Goal: Use online tool/utility: Utilize a website feature to perform a specific function

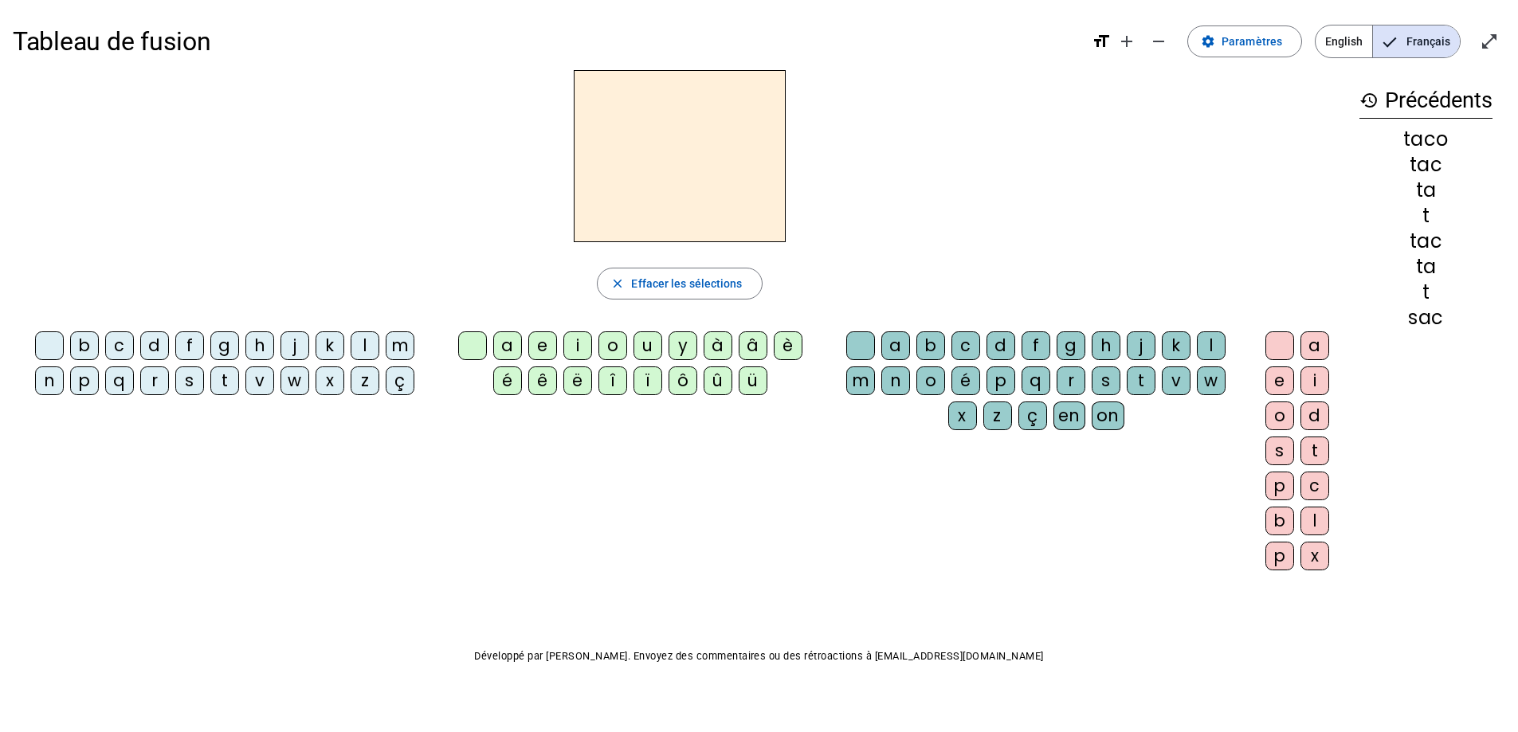
click at [84, 387] on div "p" at bounding box center [84, 381] width 29 height 29
click at [648, 344] on div "u" at bounding box center [648, 346] width 29 height 29
click at [1060, 377] on div "r" at bounding box center [1071, 381] width 29 height 29
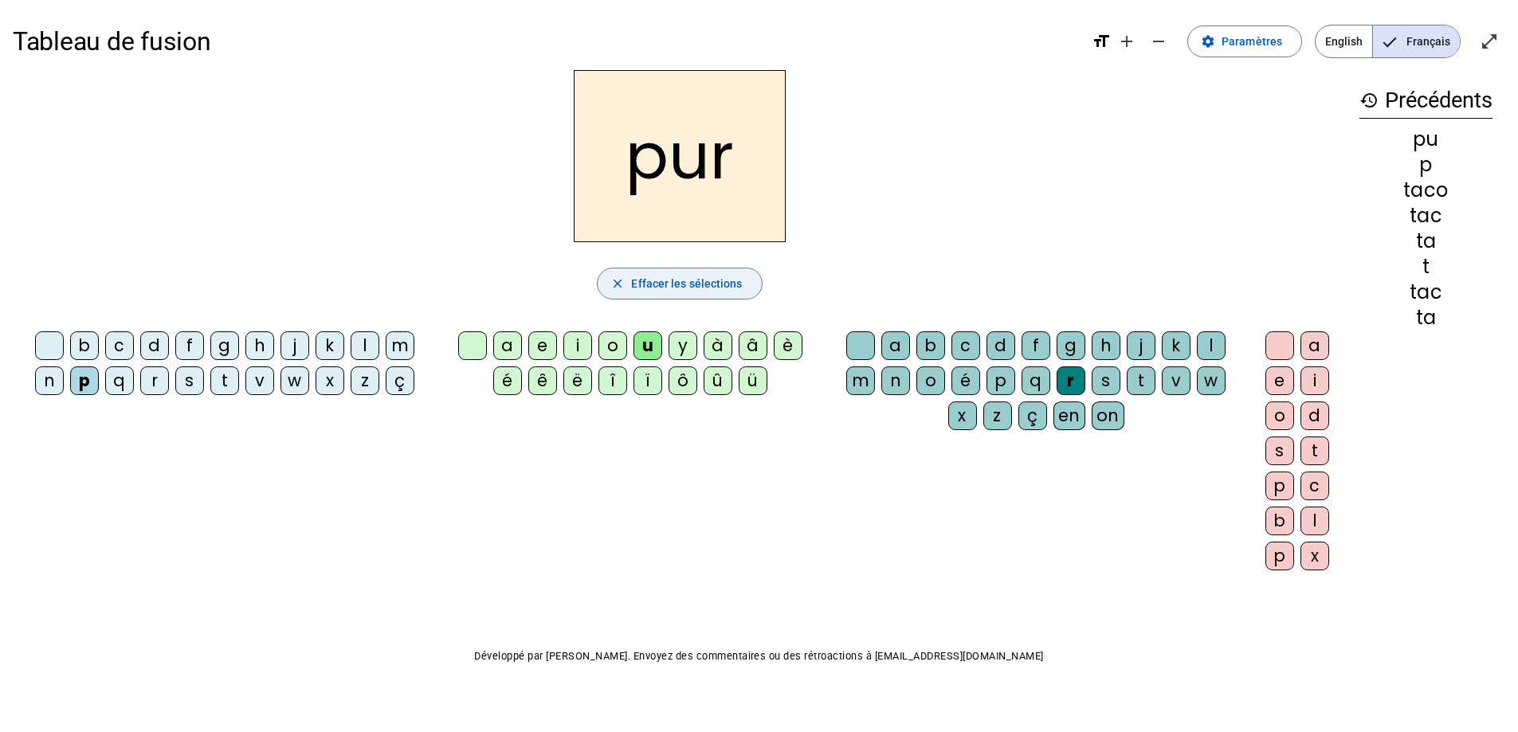
click at [694, 282] on span "Effacer les sélections" at bounding box center [686, 283] width 111 height 19
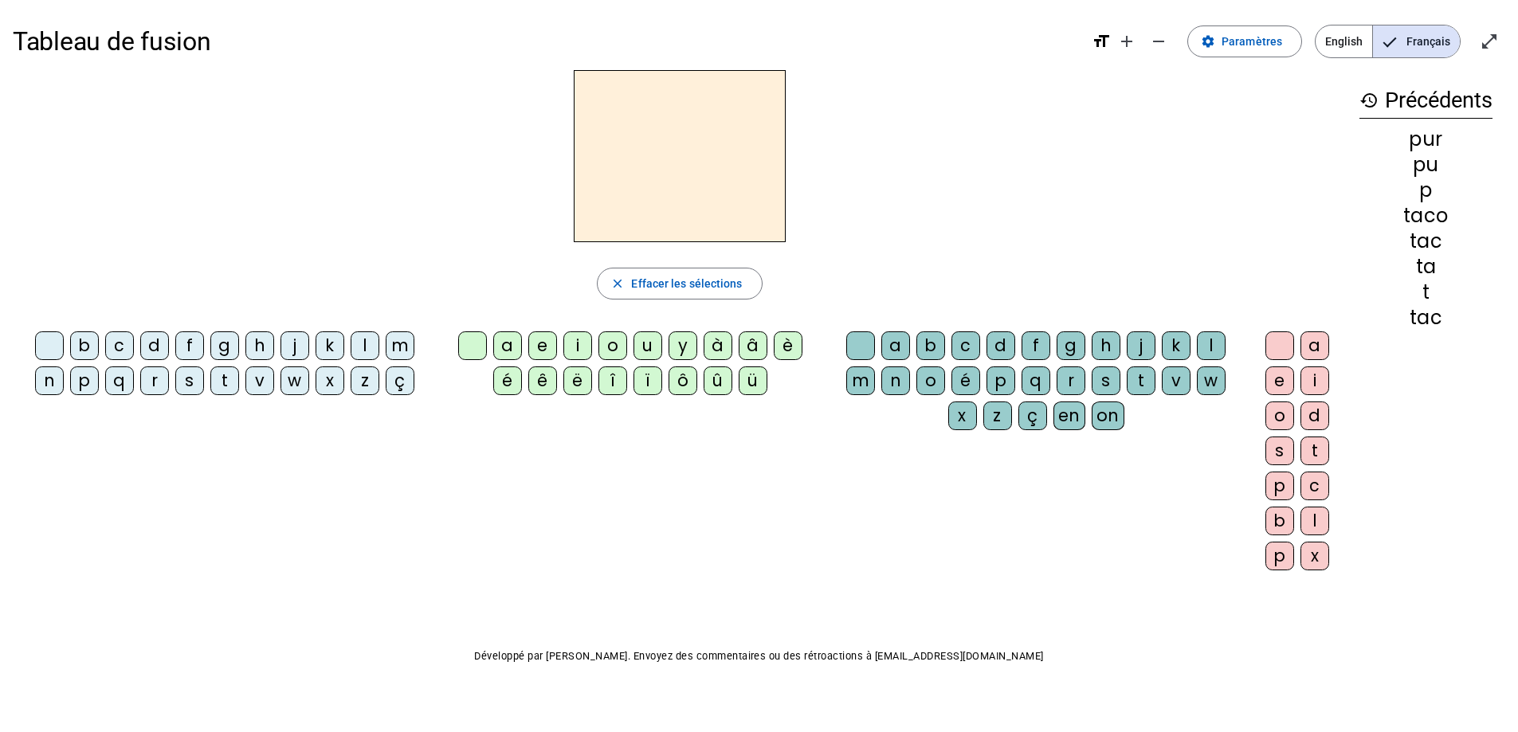
click at [405, 340] on div "m" at bounding box center [400, 346] width 29 height 29
click at [647, 346] on div "u" at bounding box center [648, 346] width 29 height 29
click at [1082, 379] on div "r" at bounding box center [1071, 381] width 29 height 29
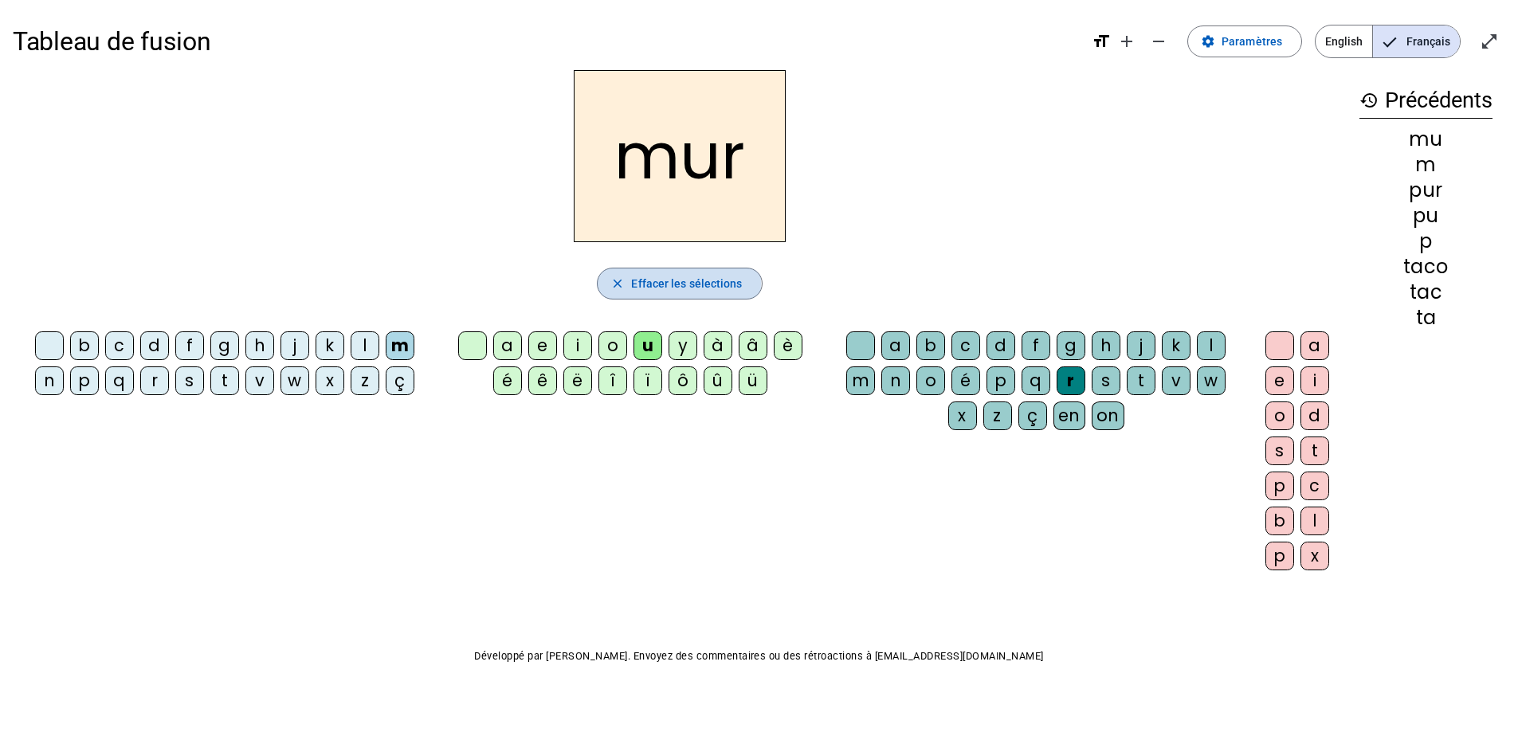
click at [649, 284] on span "Effacer les sélections" at bounding box center [686, 283] width 111 height 19
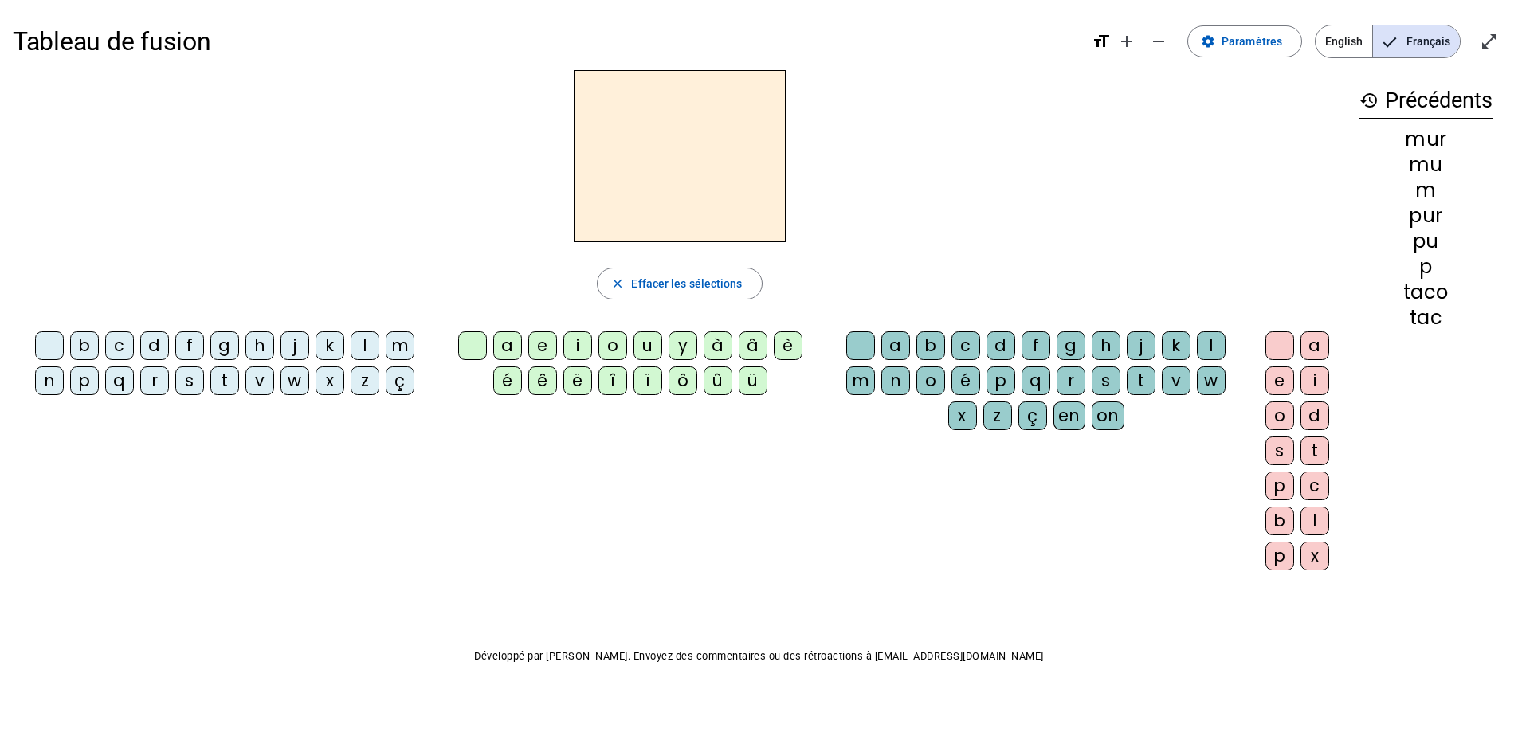
click at [152, 334] on div "d" at bounding box center [154, 346] width 29 height 29
click at [653, 343] on div "u" at bounding box center [648, 346] width 29 height 29
click at [1067, 380] on div "r" at bounding box center [1071, 381] width 29 height 29
drag, startPoint x: 722, startPoint y: 289, endPoint x: 503, endPoint y: 300, distance: 219.5
click at [722, 289] on span "Effacer les sélections" at bounding box center [686, 283] width 111 height 19
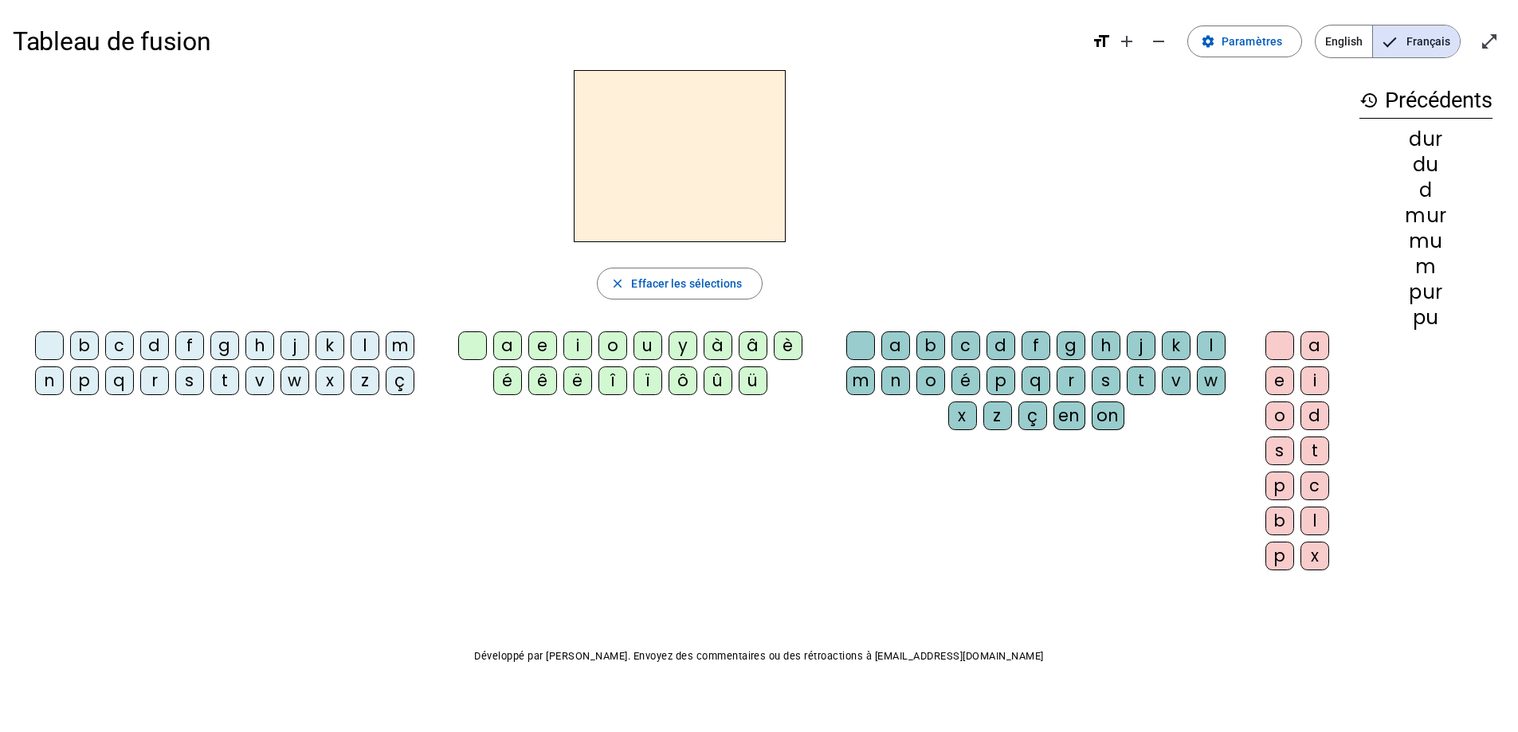
drag, startPoint x: 158, startPoint y: 348, endPoint x: 195, endPoint y: 345, distance: 37.6
click at [158, 348] on div "d" at bounding box center [154, 346] width 29 height 29
click at [645, 344] on div "u" at bounding box center [648, 346] width 29 height 29
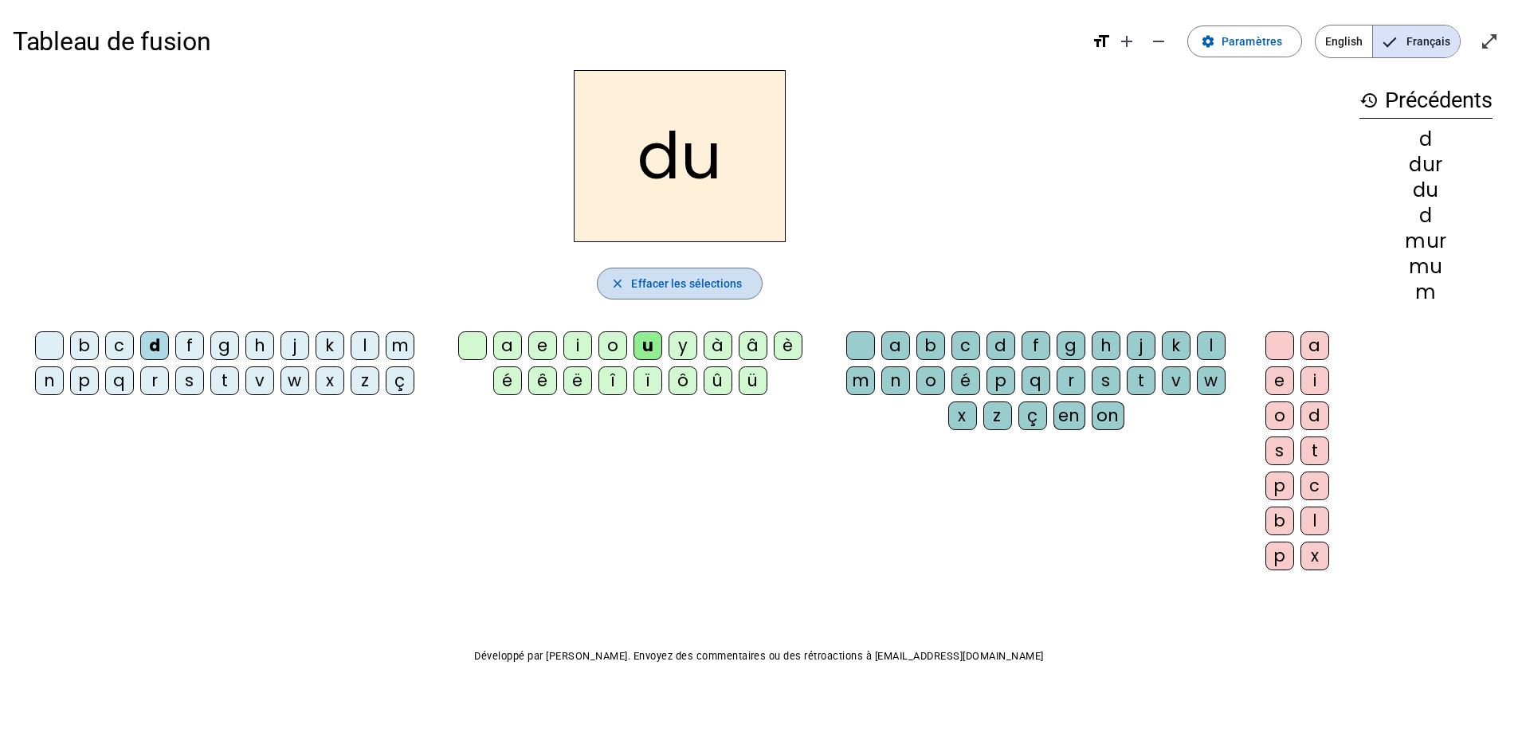
click at [651, 286] on span "Effacer les sélections" at bounding box center [686, 283] width 111 height 19
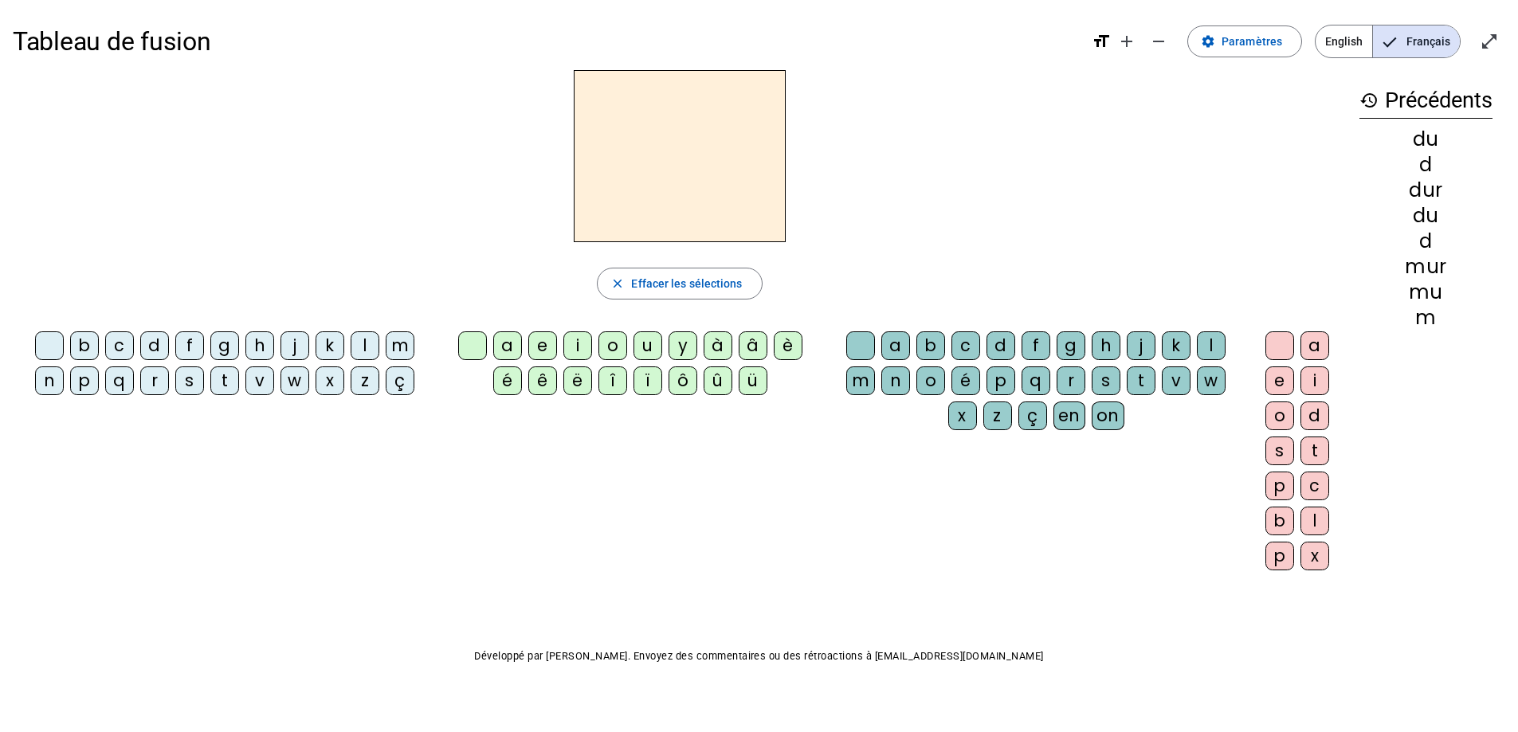
drag, startPoint x: 84, startPoint y: 342, endPoint x: 97, endPoint y: 344, distance: 13.0
click at [84, 342] on div "b" at bounding box center [84, 346] width 29 height 29
click at [645, 340] on div "u" at bounding box center [648, 346] width 29 height 29
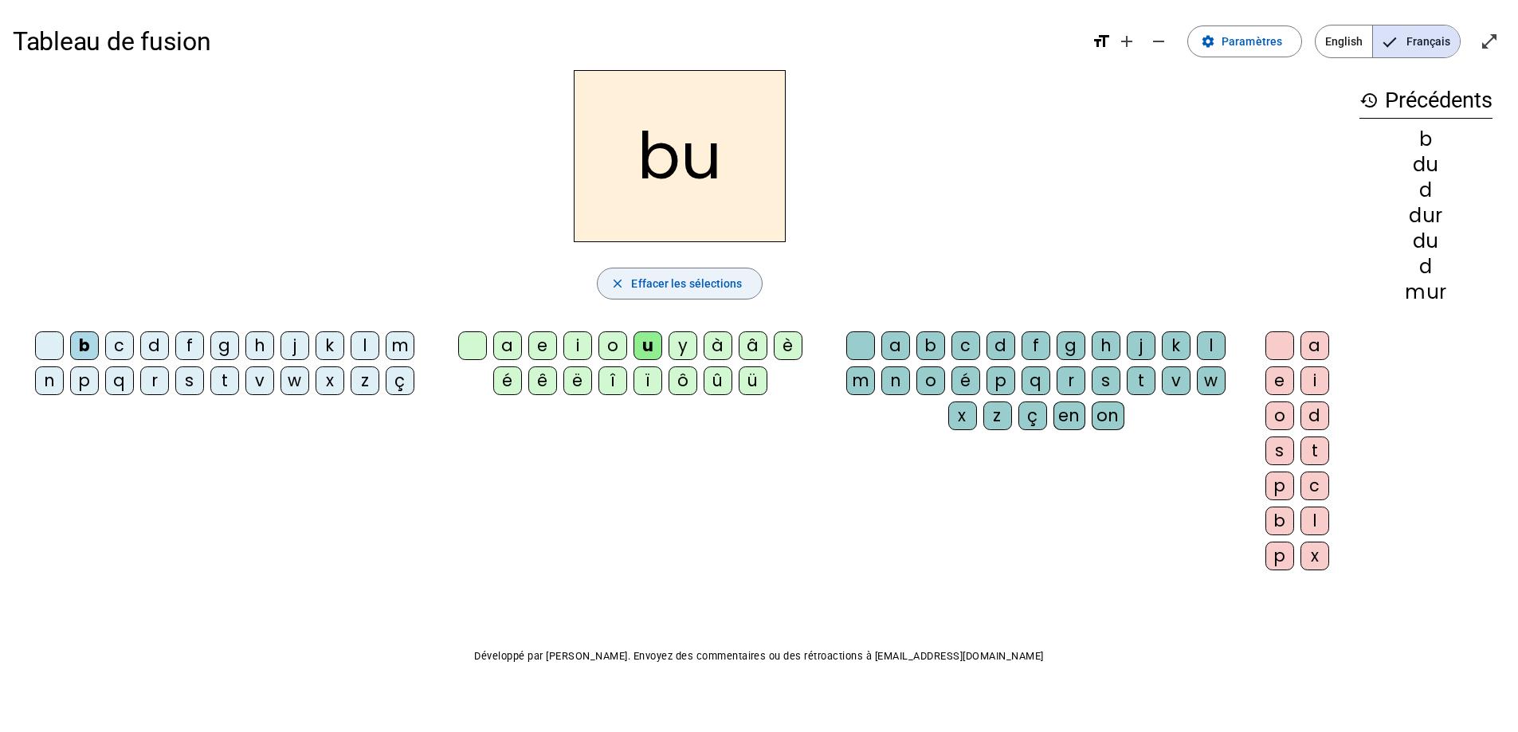
click at [652, 287] on span "Effacer les sélections" at bounding box center [686, 283] width 111 height 19
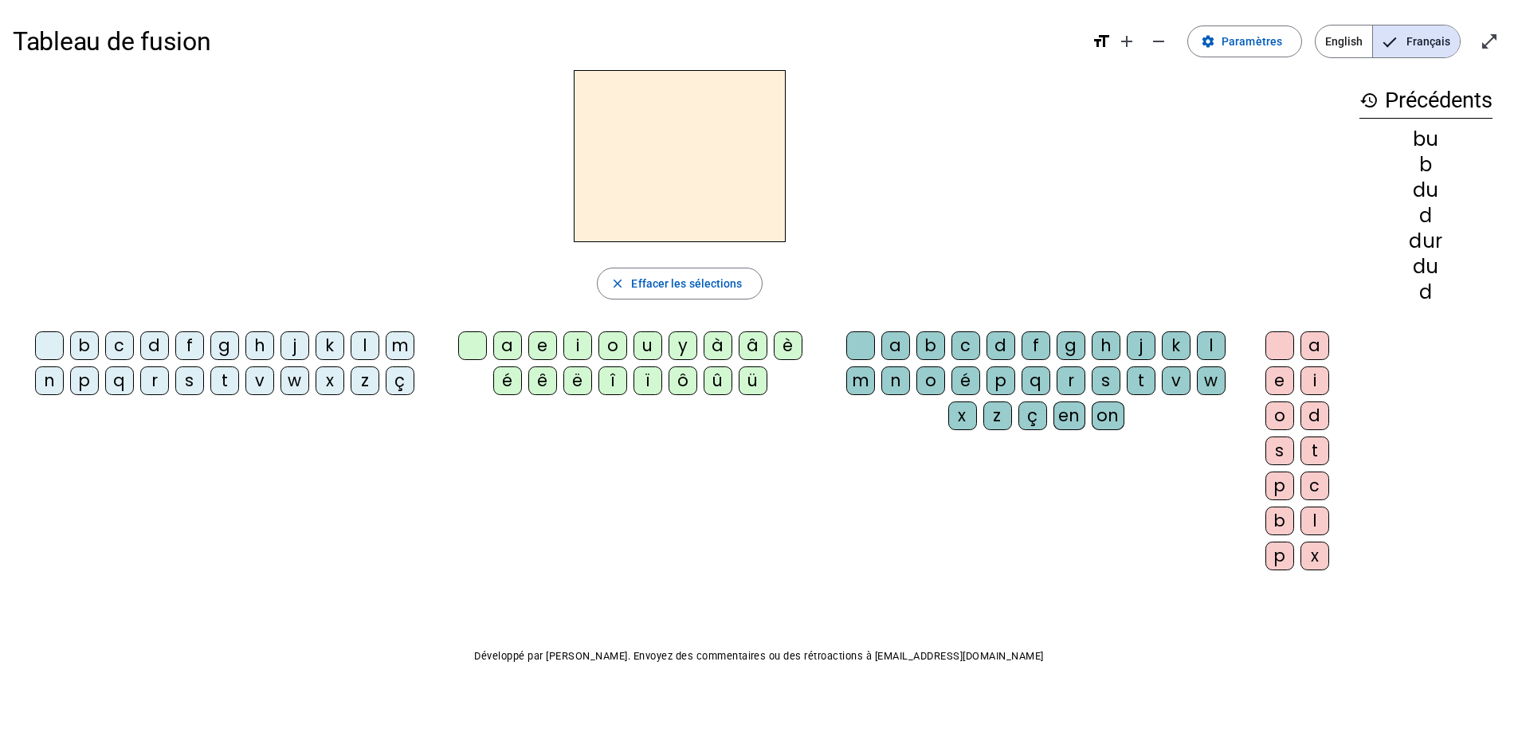
click at [363, 350] on div "l" at bounding box center [365, 346] width 29 height 29
click at [645, 347] on div "u" at bounding box center [648, 346] width 29 height 29
click at [681, 289] on span "Effacer les sélections" at bounding box center [686, 283] width 111 height 19
click at [364, 340] on div "l" at bounding box center [365, 346] width 29 height 29
click at [504, 340] on div "a" at bounding box center [507, 346] width 29 height 29
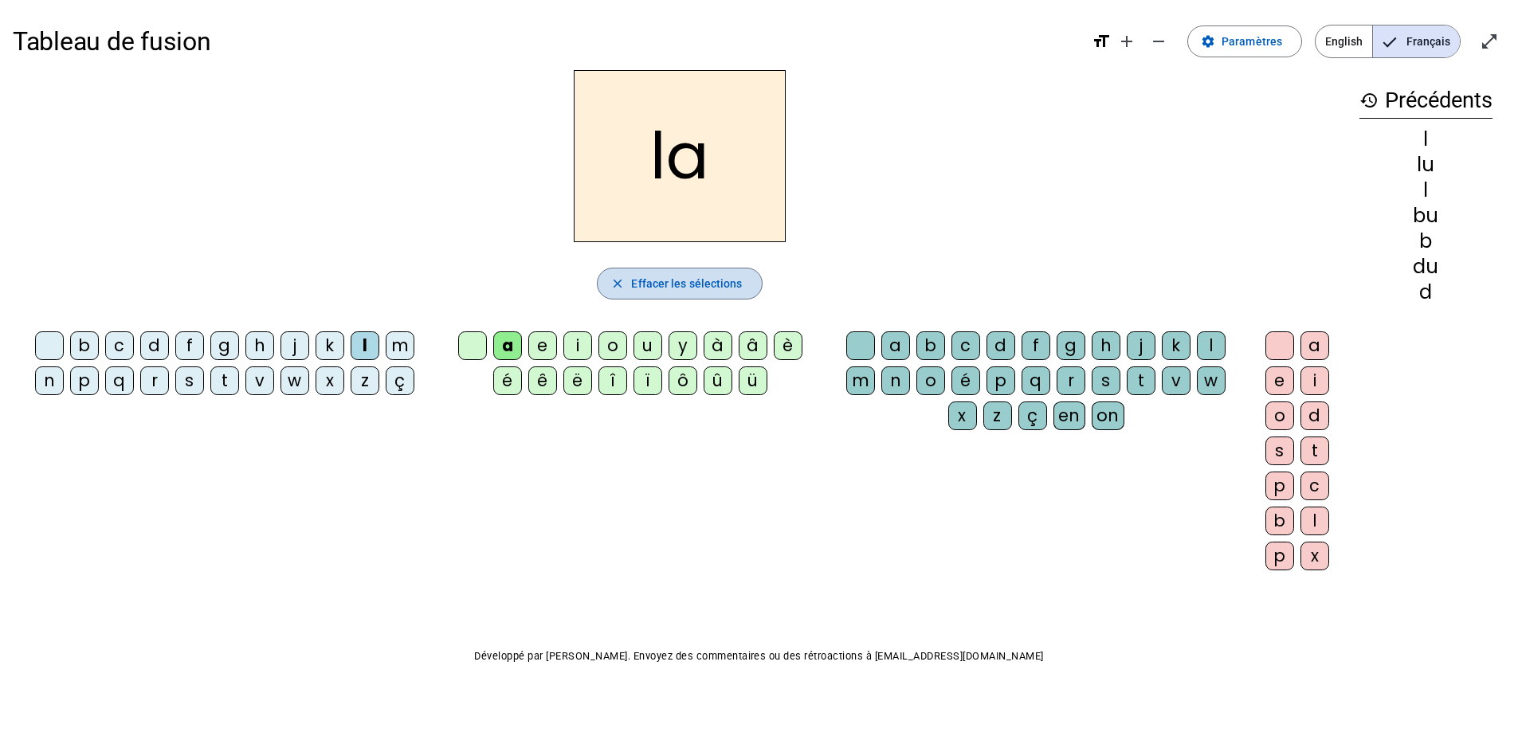
click at [681, 285] on span "Effacer les sélections" at bounding box center [686, 283] width 111 height 19
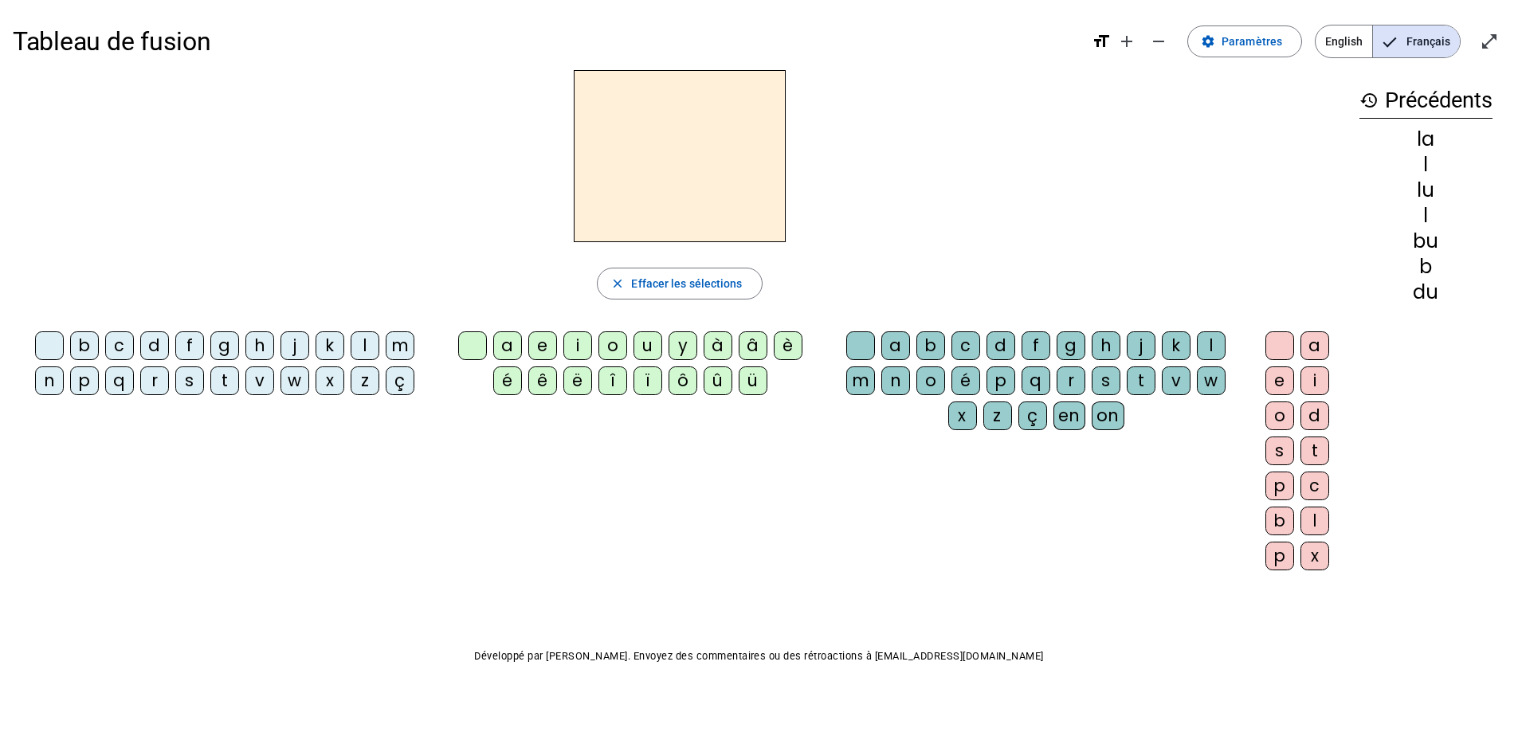
click at [398, 342] on div "m" at bounding box center [400, 346] width 29 height 29
click at [495, 345] on div "a" at bounding box center [507, 346] width 29 height 29
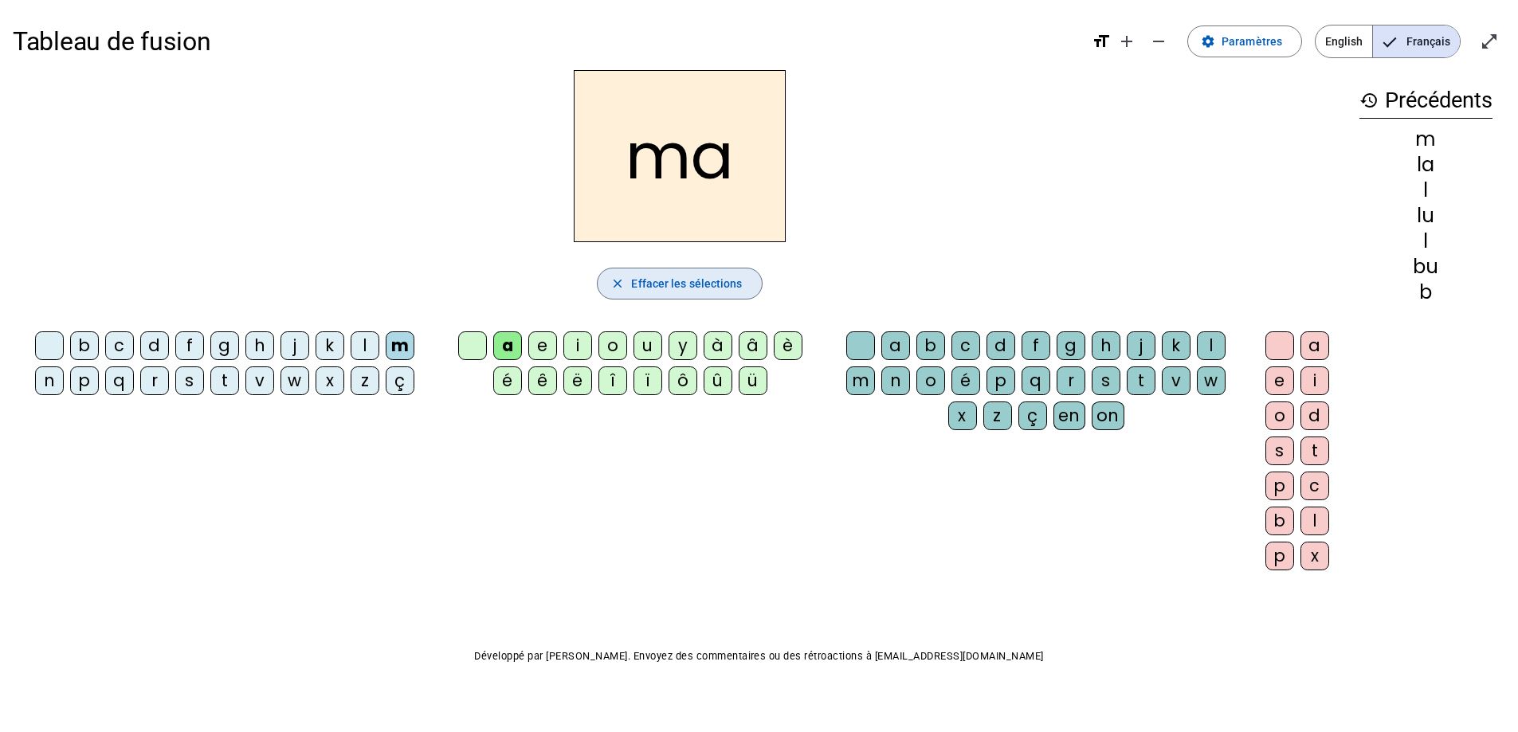
drag, startPoint x: 726, startPoint y: 287, endPoint x: 696, endPoint y: 303, distance: 34.2
click at [726, 287] on span "Effacer les sélections" at bounding box center [686, 283] width 111 height 19
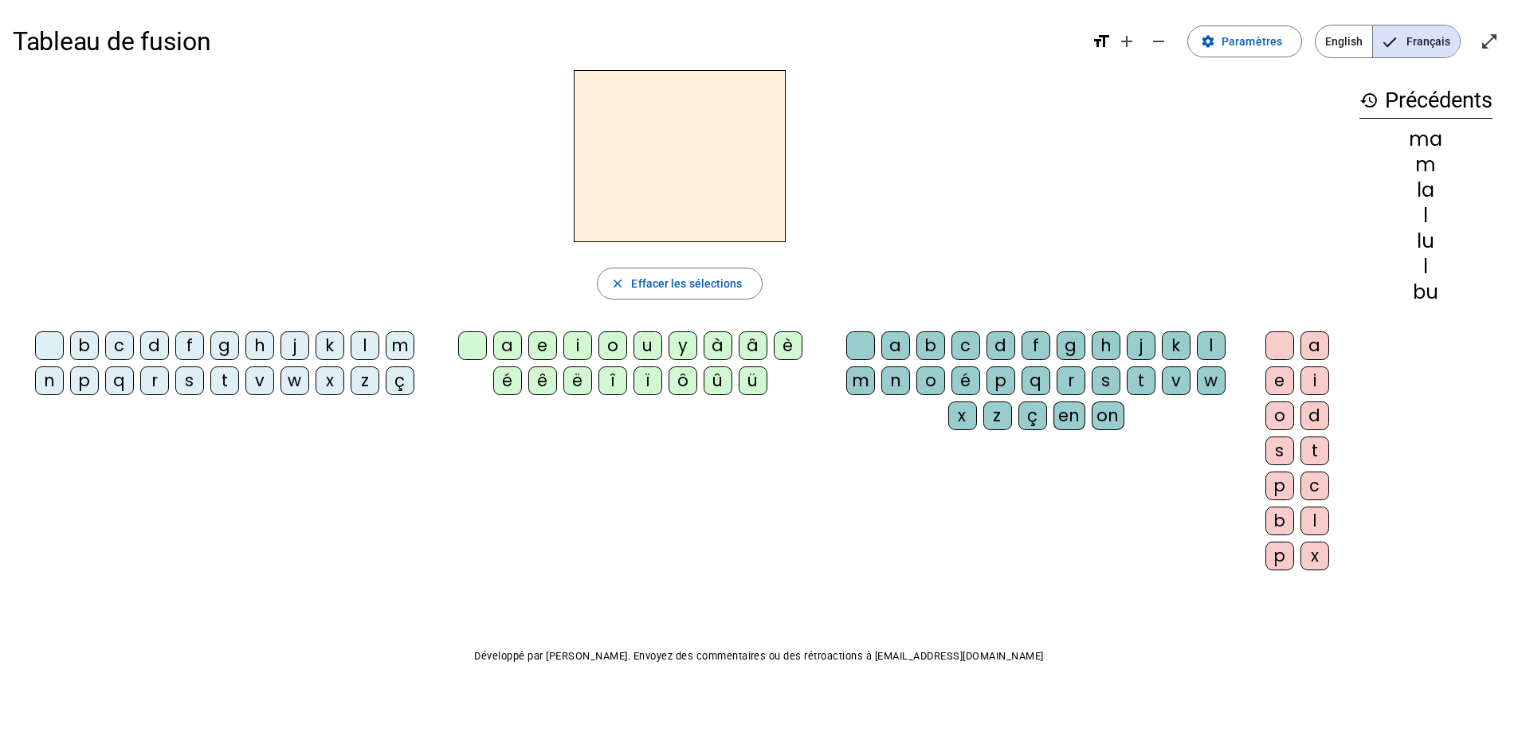
click at [396, 349] on div "m" at bounding box center [400, 346] width 29 height 29
click at [542, 344] on div "e" at bounding box center [542, 346] width 29 height 29
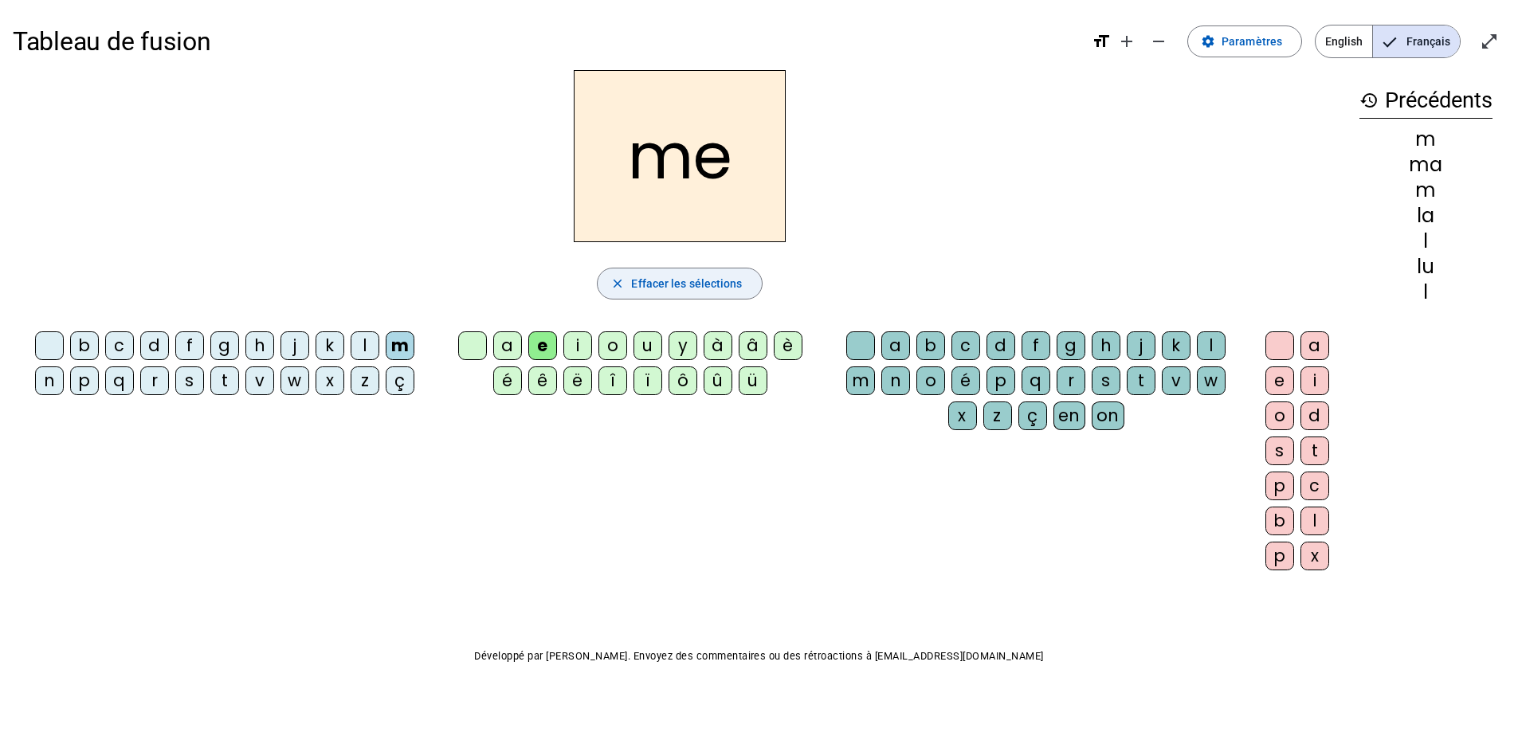
click at [646, 288] on span "Effacer les sélections" at bounding box center [686, 283] width 111 height 19
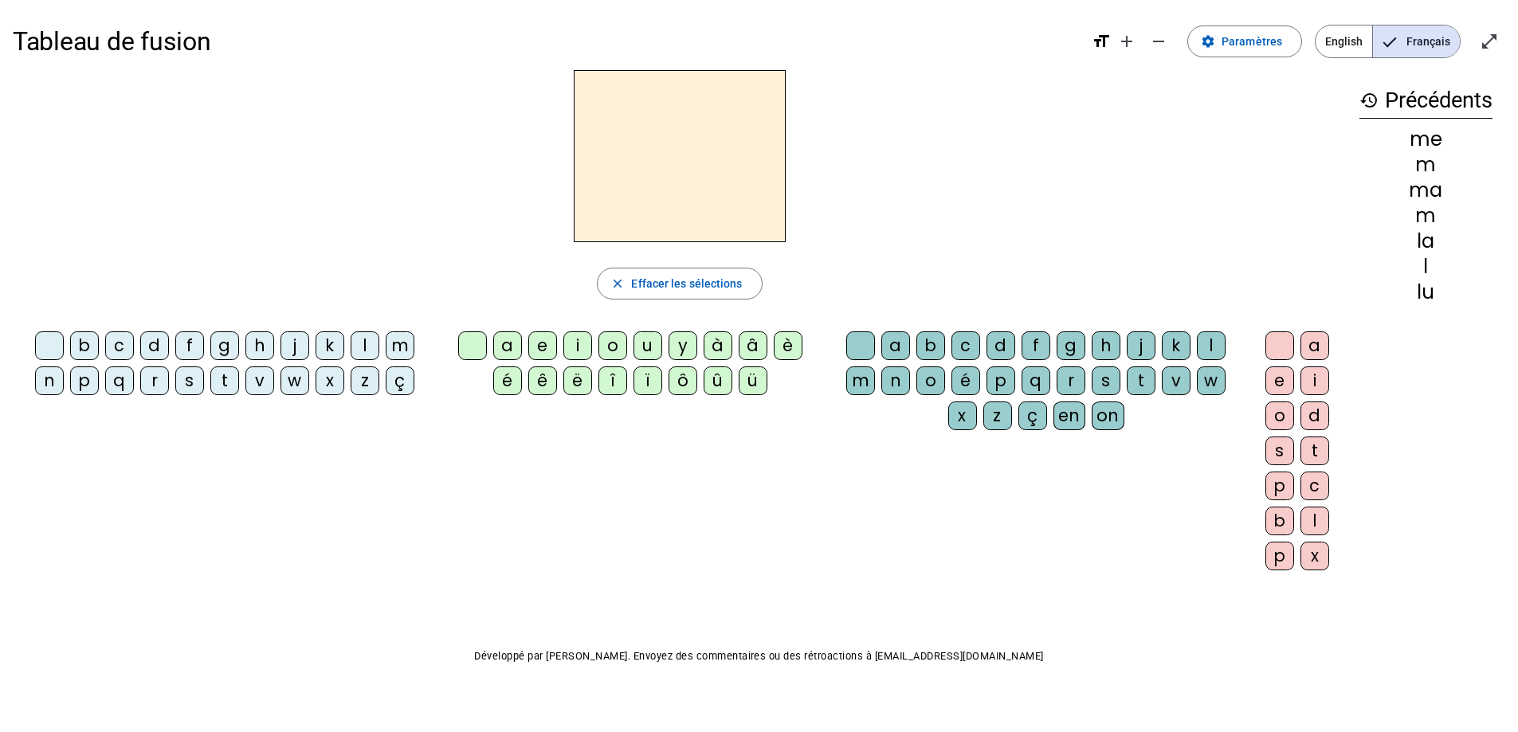
click at [296, 345] on div "j" at bounding box center [295, 346] width 29 height 29
click at [529, 341] on div "e" at bounding box center [542, 346] width 29 height 29
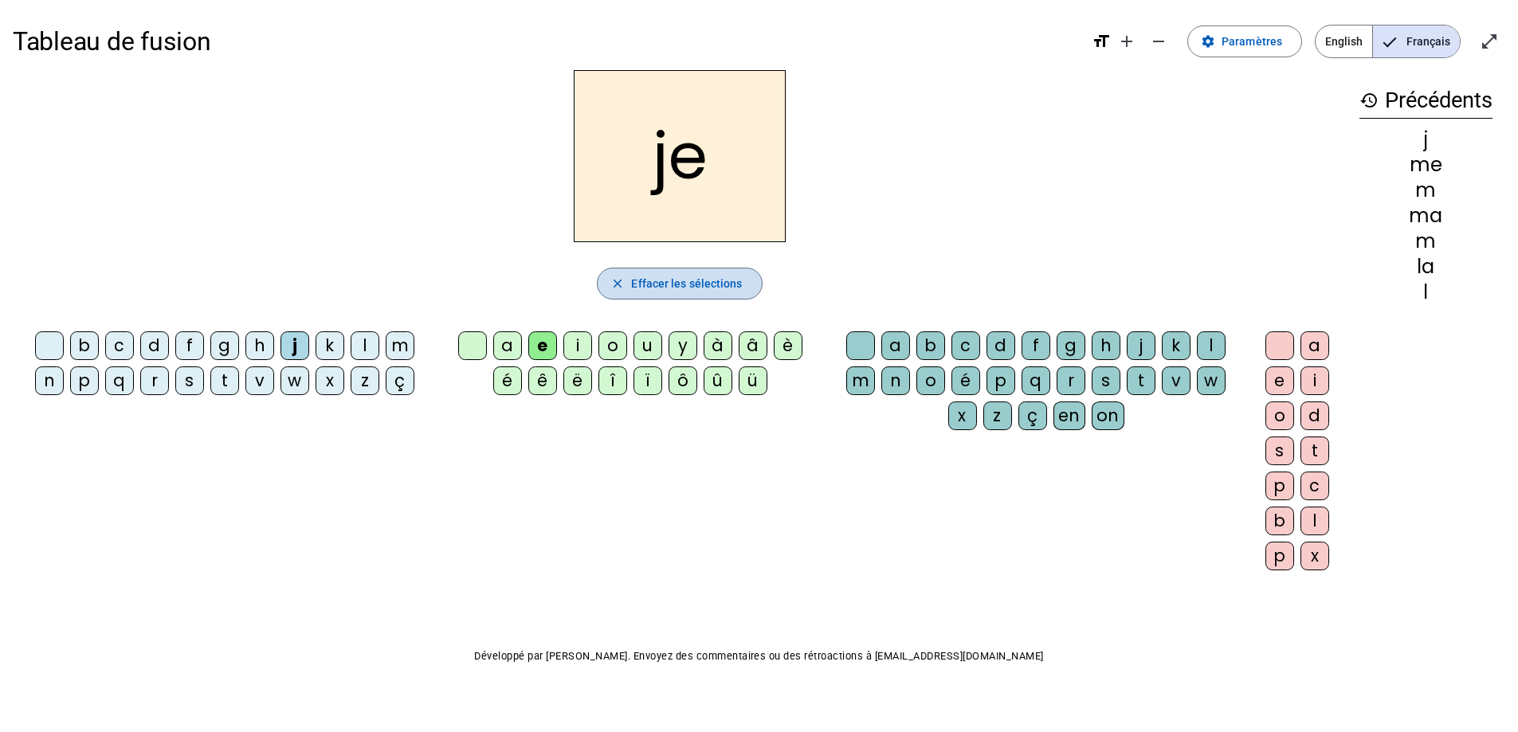
click at [685, 281] on span "Effacer les sélections" at bounding box center [686, 283] width 111 height 19
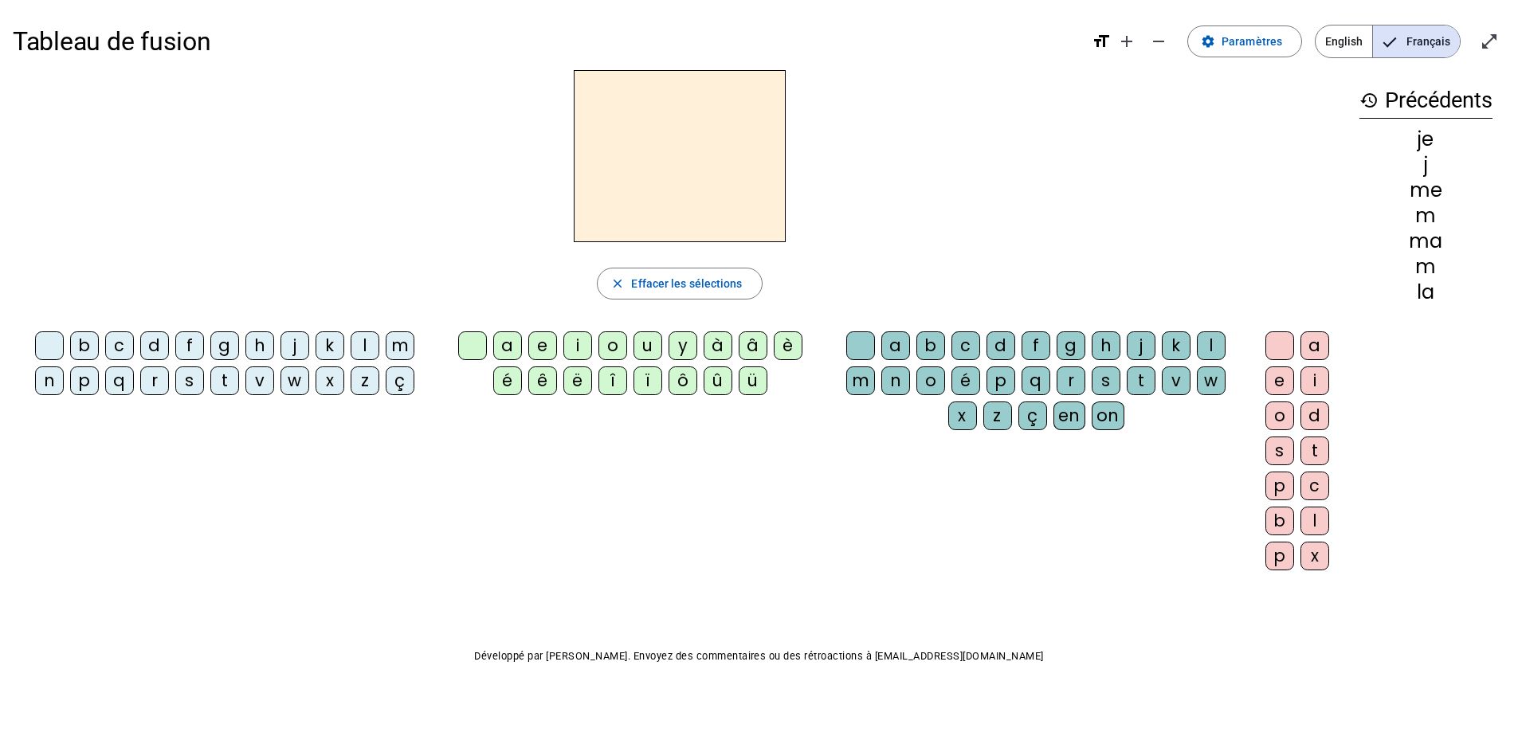
click at [161, 337] on div "d" at bounding box center [154, 346] width 29 height 29
click at [539, 347] on div "e" at bounding box center [542, 346] width 29 height 29
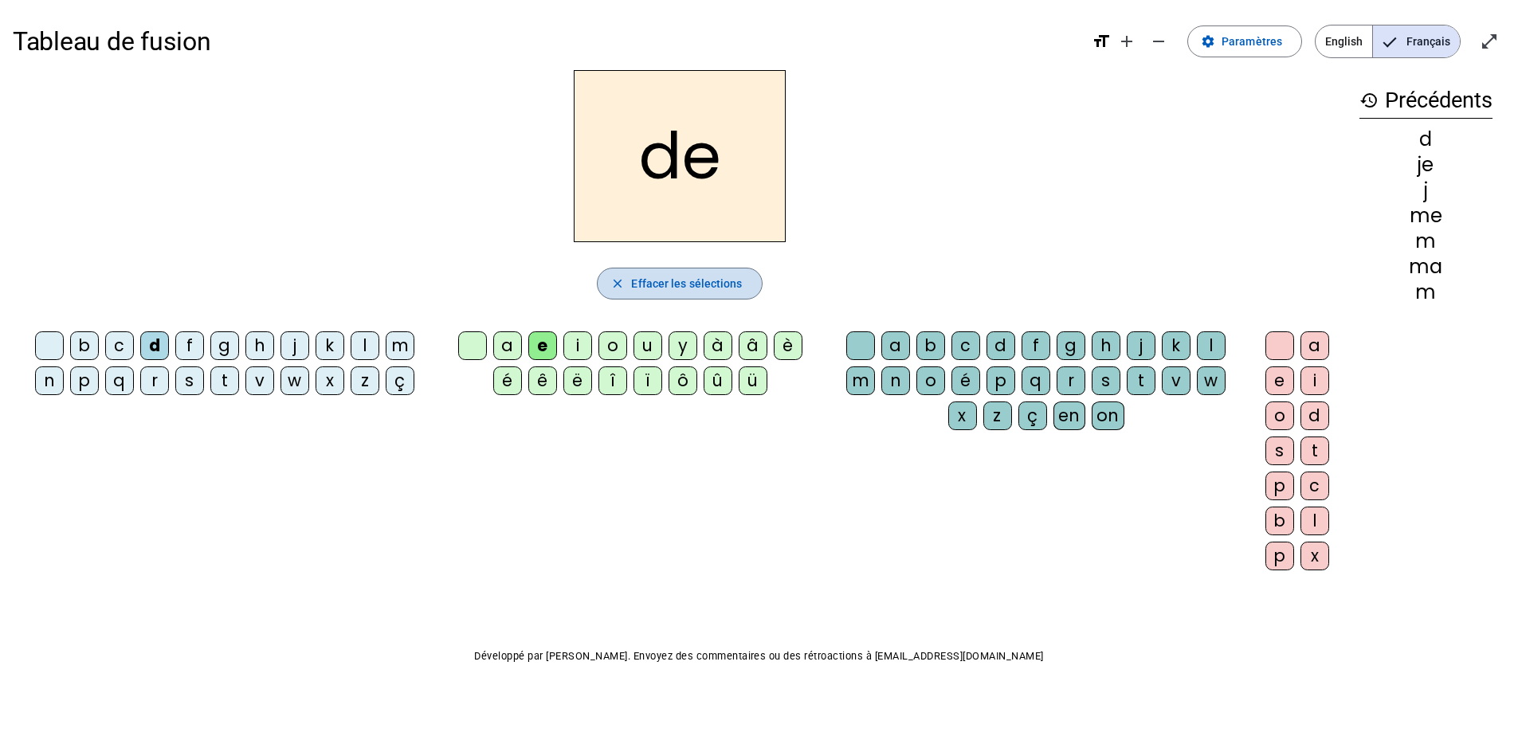
click at [655, 284] on span "Effacer les sélections" at bounding box center [686, 283] width 111 height 19
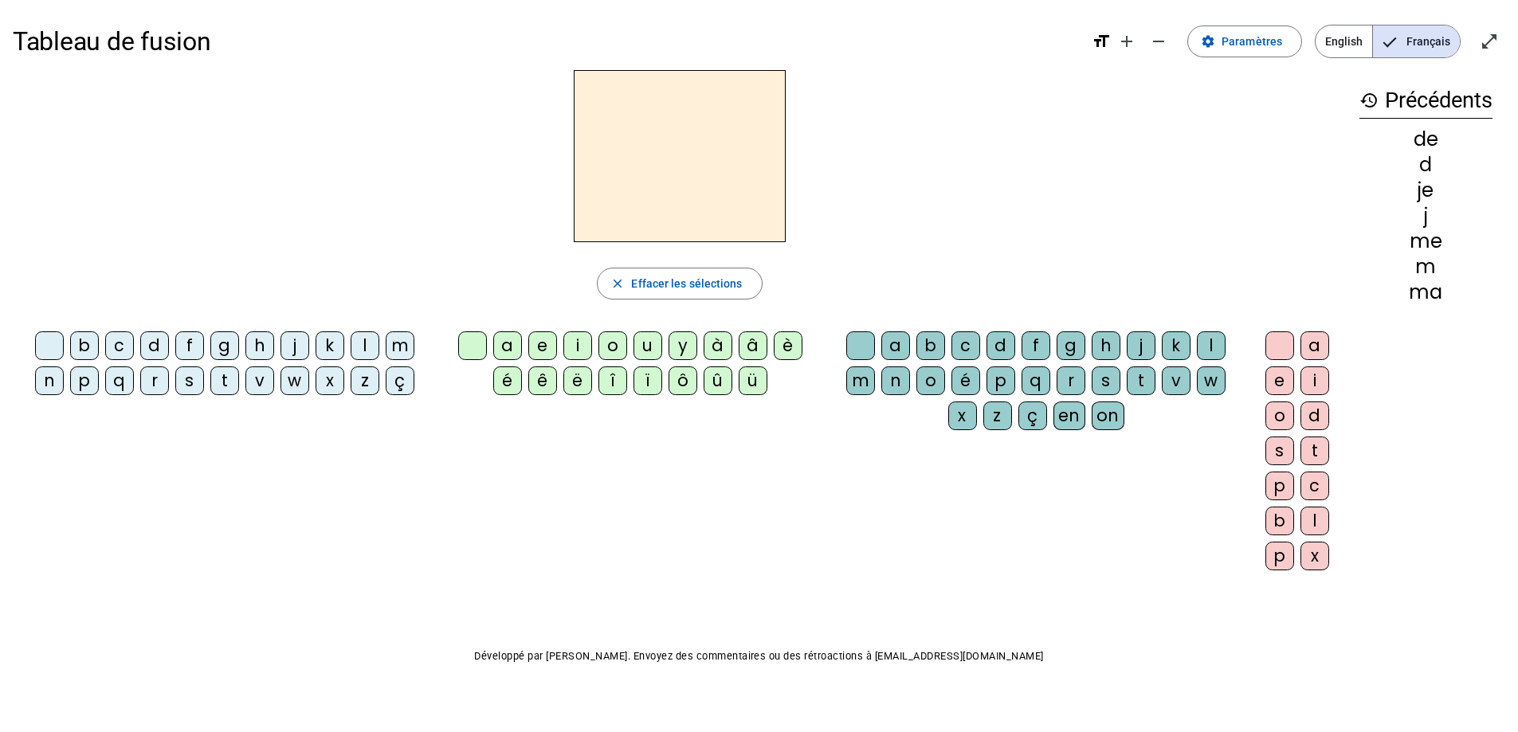
click at [223, 380] on div "t" at bounding box center [224, 381] width 29 height 29
click at [540, 343] on div "e" at bounding box center [542, 346] width 29 height 29
click at [668, 284] on span "Effacer les sélections" at bounding box center [686, 283] width 111 height 19
click at [53, 379] on div "n" at bounding box center [49, 381] width 29 height 29
click at [536, 345] on div "e" at bounding box center [542, 346] width 29 height 29
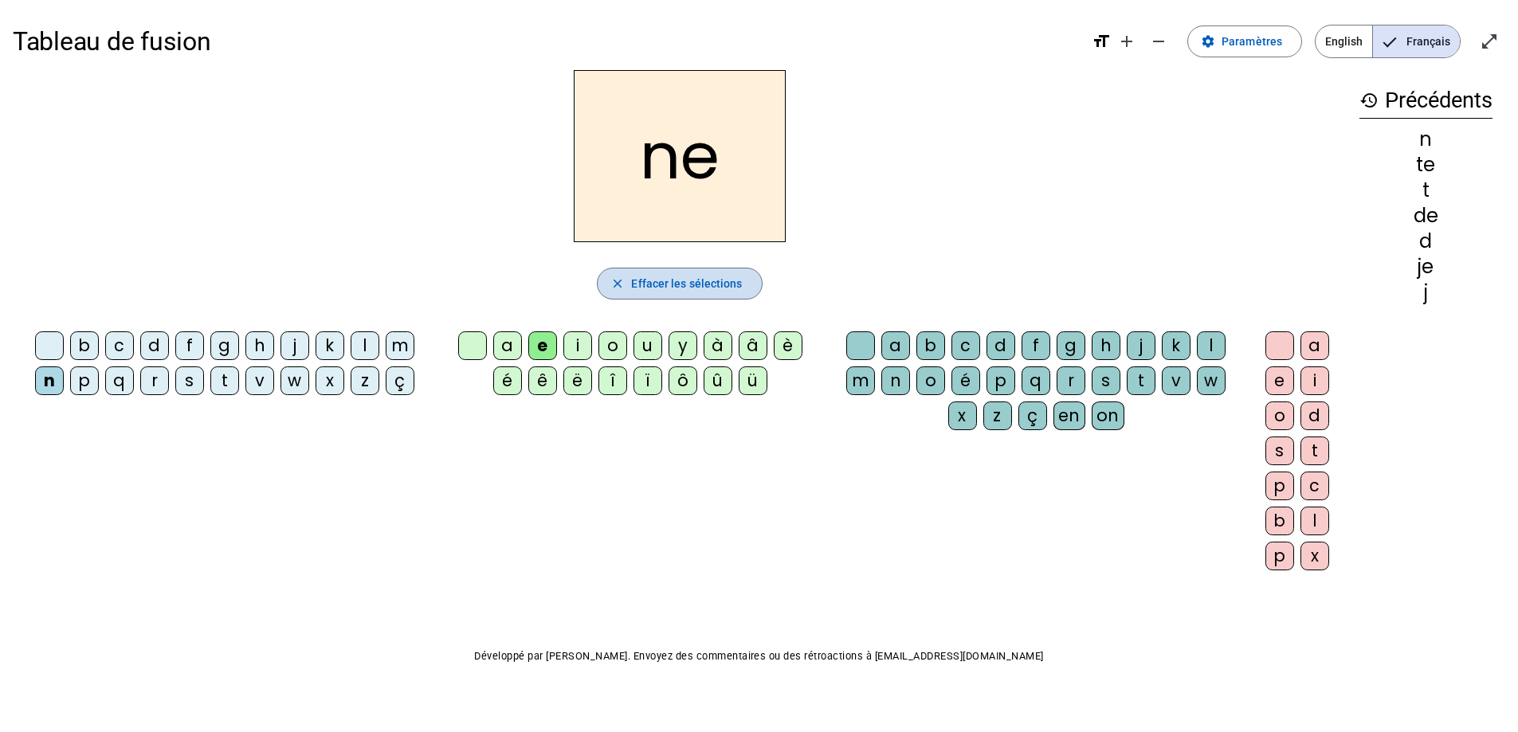
click at [683, 283] on span "Effacer les sélections" at bounding box center [686, 283] width 111 height 19
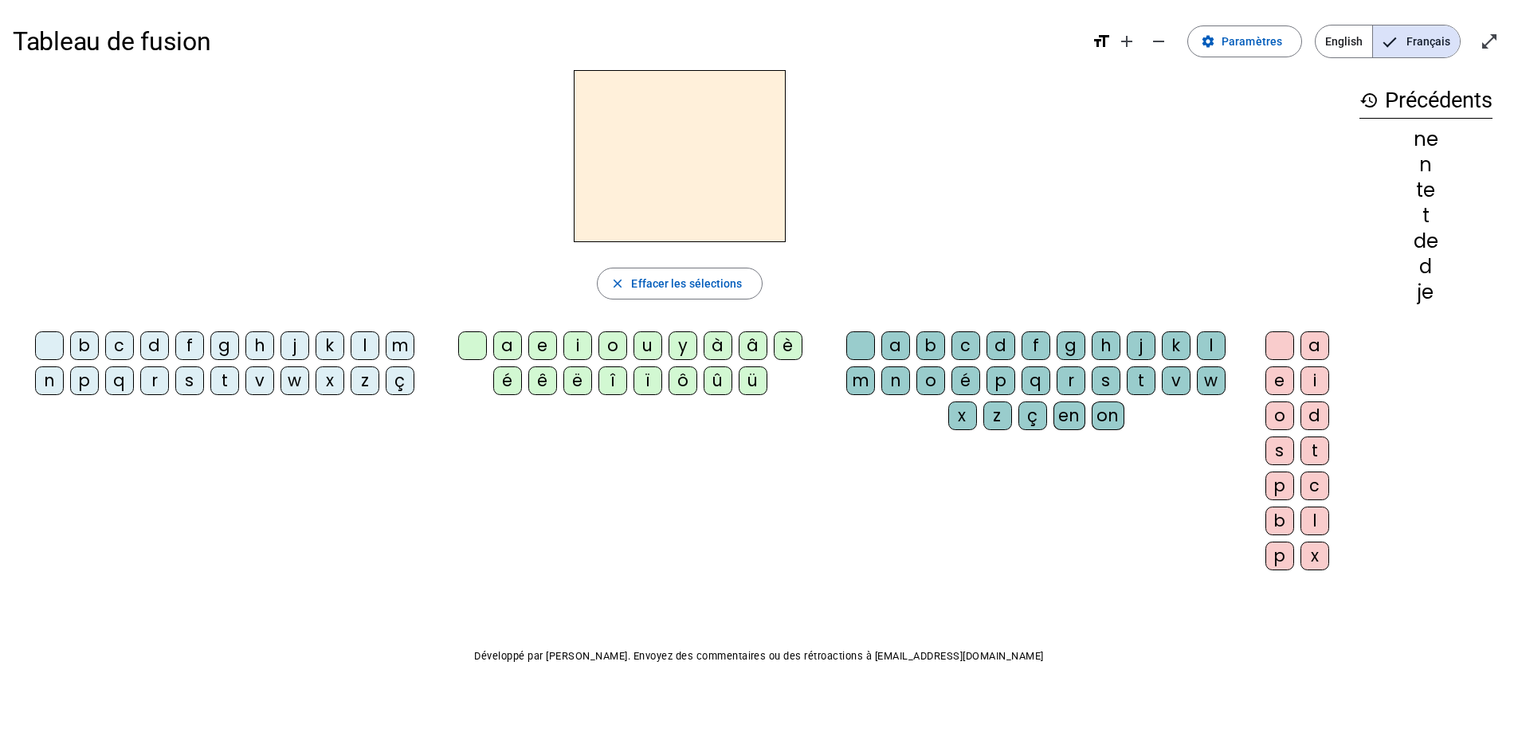
click at [46, 380] on div "n" at bounding box center [49, 381] width 29 height 29
click at [579, 348] on div "i" at bounding box center [577, 346] width 29 height 29
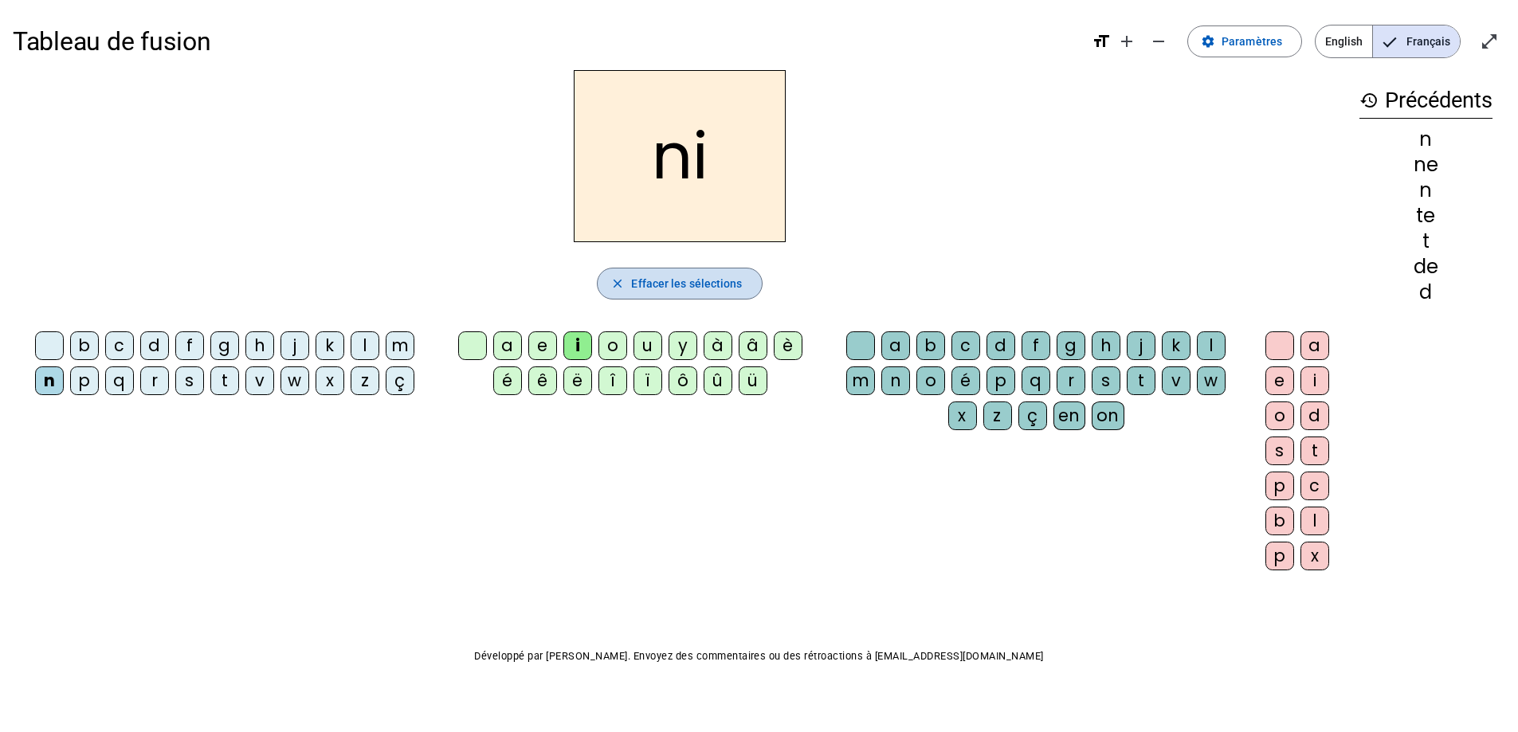
click at [701, 289] on span "Effacer les sélections" at bounding box center [686, 283] width 111 height 19
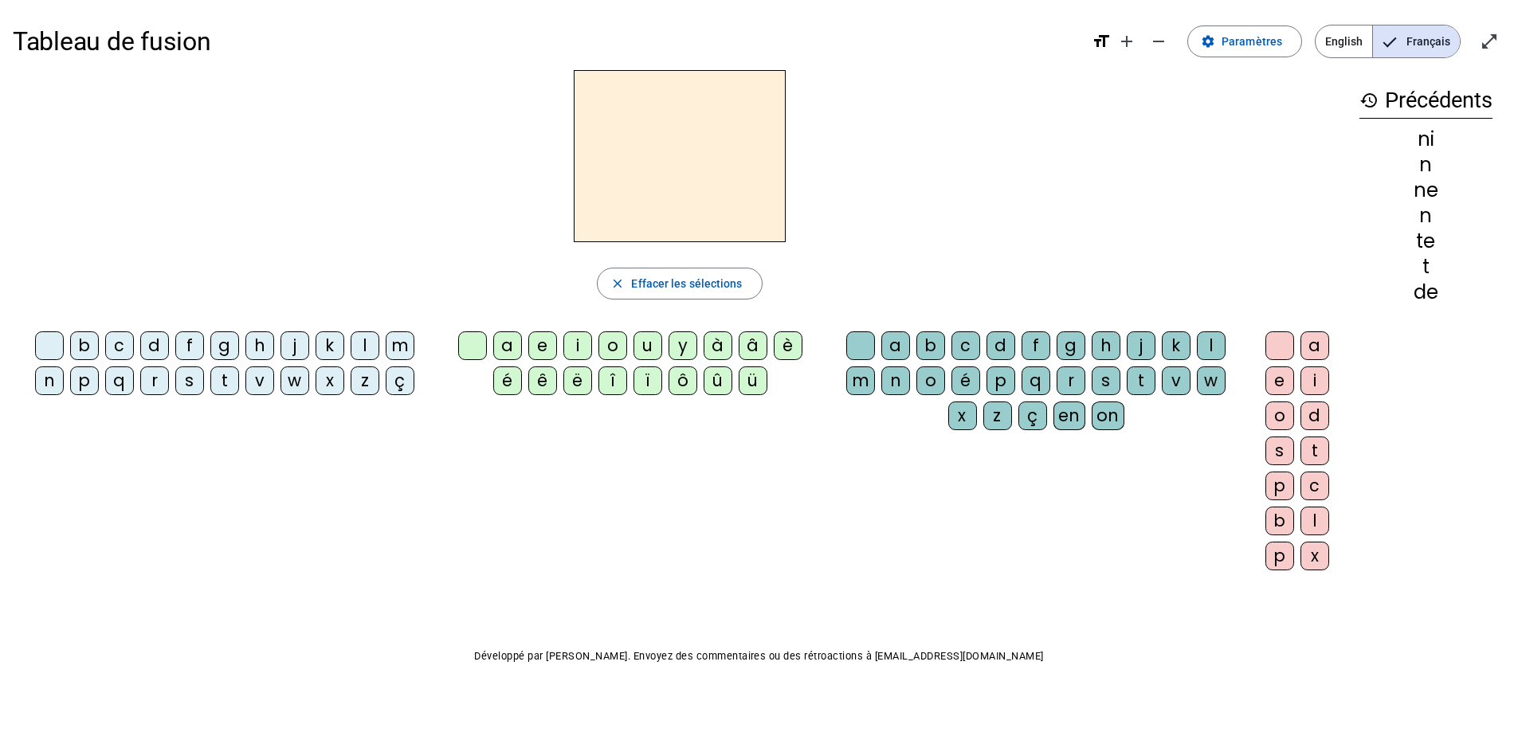
click at [181, 379] on div "s" at bounding box center [189, 381] width 29 height 29
click at [575, 339] on div "i" at bounding box center [577, 346] width 29 height 29
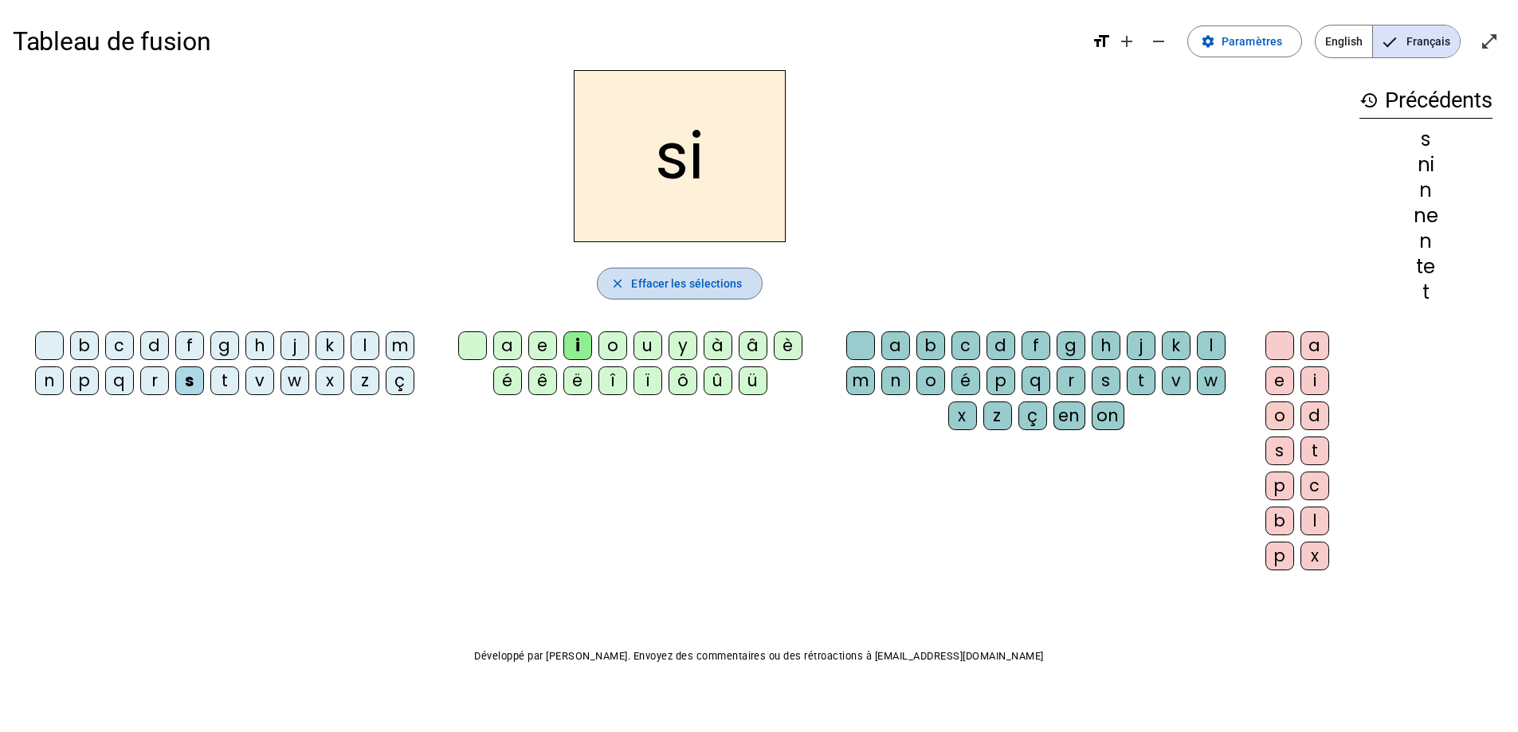
click at [644, 285] on span "Effacer les sélections" at bounding box center [686, 283] width 111 height 19
click at [196, 379] on div "s" at bounding box center [189, 381] width 29 height 29
click at [577, 340] on div "i" at bounding box center [577, 346] width 29 height 29
click at [1205, 348] on div "l" at bounding box center [1211, 346] width 29 height 29
click at [644, 297] on span "button" at bounding box center [679, 284] width 163 height 38
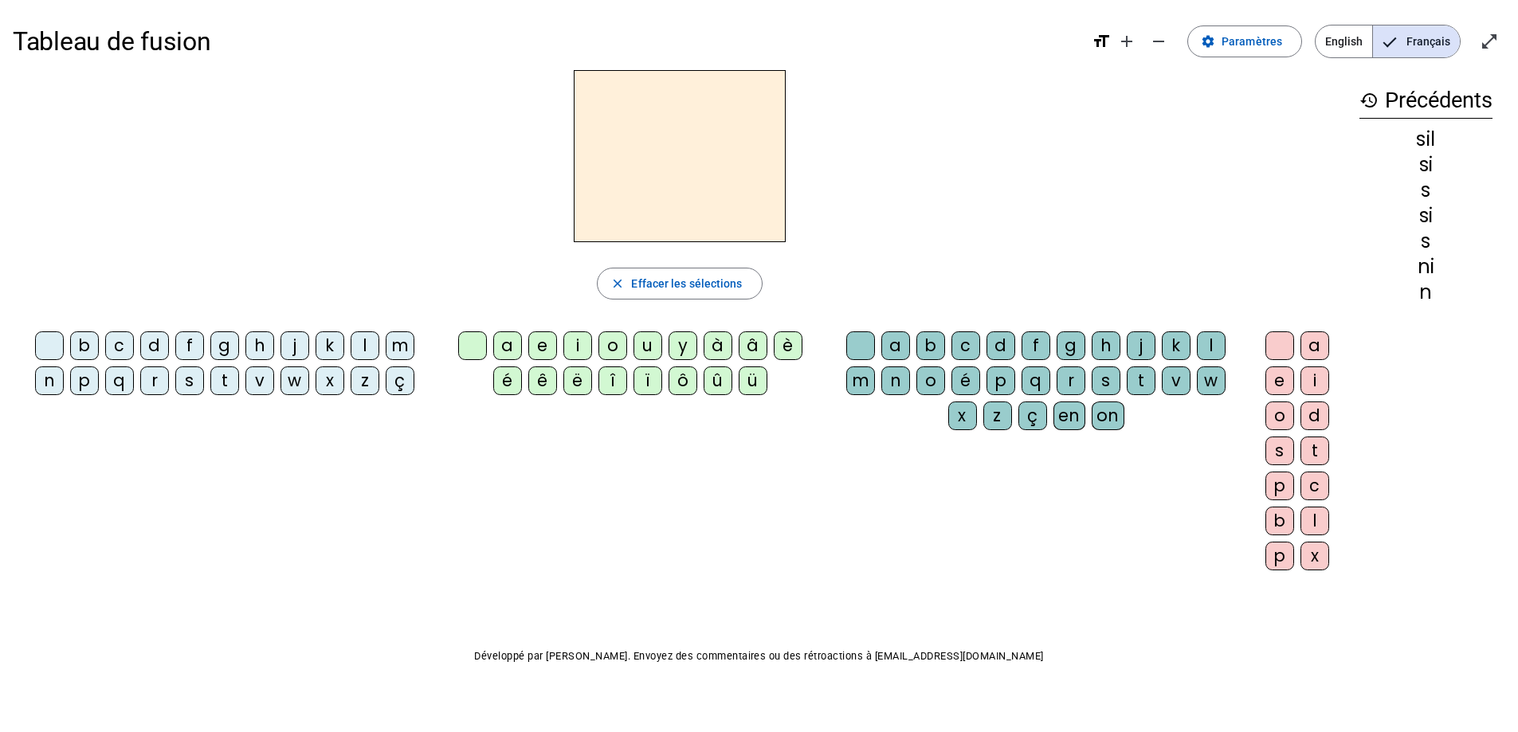
drag, startPoint x: 180, startPoint y: 377, endPoint x: 193, endPoint y: 377, distance: 12.8
click at [181, 377] on div "s" at bounding box center [189, 381] width 29 height 29
click at [569, 347] on div "i" at bounding box center [577, 346] width 29 height 29
click at [1213, 340] on div "l" at bounding box center [1211, 346] width 29 height 29
click at [1278, 417] on div "o" at bounding box center [1280, 416] width 29 height 29
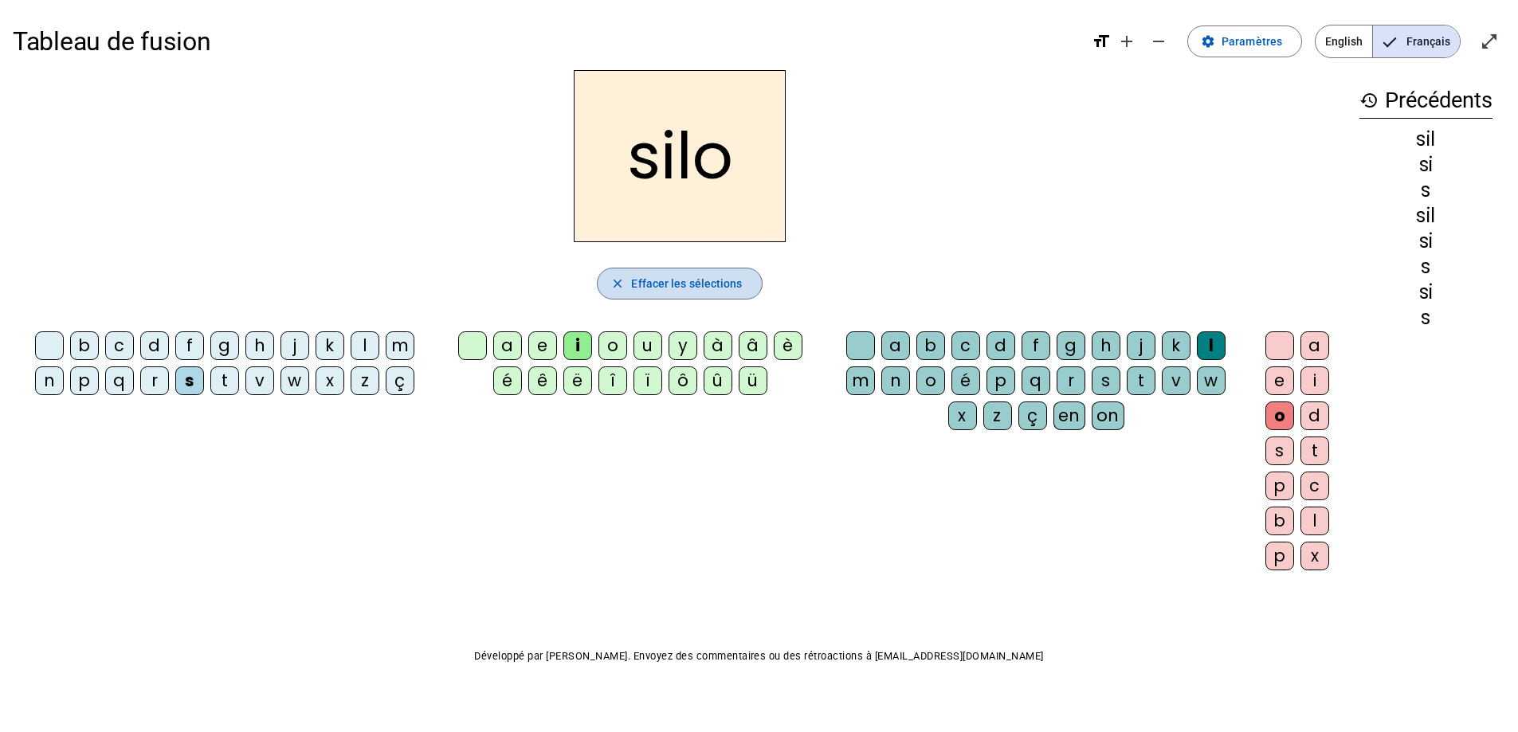
click at [704, 277] on span "Effacer les sélections" at bounding box center [686, 283] width 111 height 19
